Goal: Information Seeking & Learning: Learn about a topic

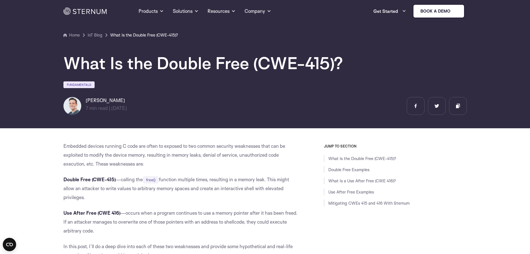
scroll to position [24, 0]
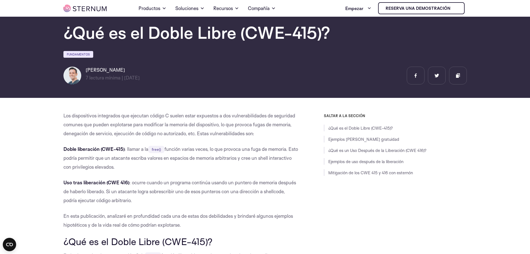
click at [137, 120] on p "Los dispositivos integrados que ejecutan código C suelen estar expuestos a dos …" at bounding box center [180, 124] width 235 height 27
click at [187, 118] on font "Los dispositivos integrados que ejecutan código C suelen estar expuestos a dos …" at bounding box center [179, 124] width 232 height 24
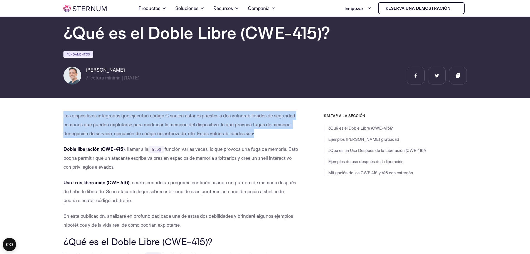
click at [187, 118] on font "Los dispositivos integrados que ejecutan código C suelen estar expuestos a dos …" at bounding box center [179, 124] width 232 height 24
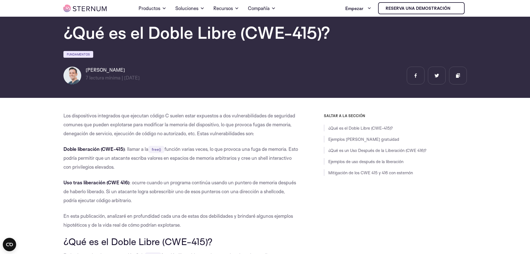
click at [172, 148] on font "función varias veces, lo que provoca una fuga de memoria. Esto podría permitir …" at bounding box center [180, 158] width 235 height 24
click at [208, 149] on font "función varias veces, lo que provoca una fuga de memoria. Esto podría permitir …" at bounding box center [180, 158] width 235 height 24
click at [233, 149] on font "función varias veces, lo que provoca una fuga de memoria. Esto podría permitir …" at bounding box center [180, 158] width 235 height 24
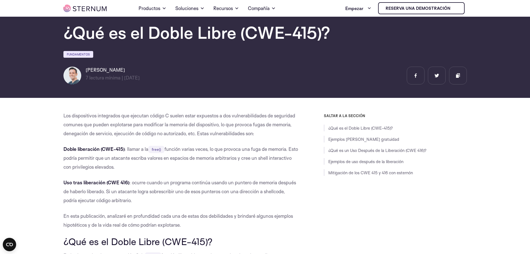
click at [273, 150] on font "función varias veces, lo que provoca una fuga de memoria. Esto podría permitir …" at bounding box center [180, 158] width 235 height 24
click at [259, 159] on font "función varias veces, lo que provoca una fuga de memoria. Esto podría permitir …" at bounding box center [180, 158] width 235 height 24
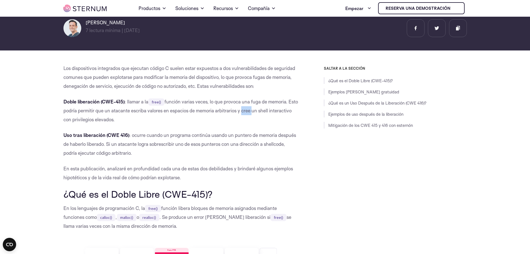
scroll to position [80, 0]
